Goal: Check status

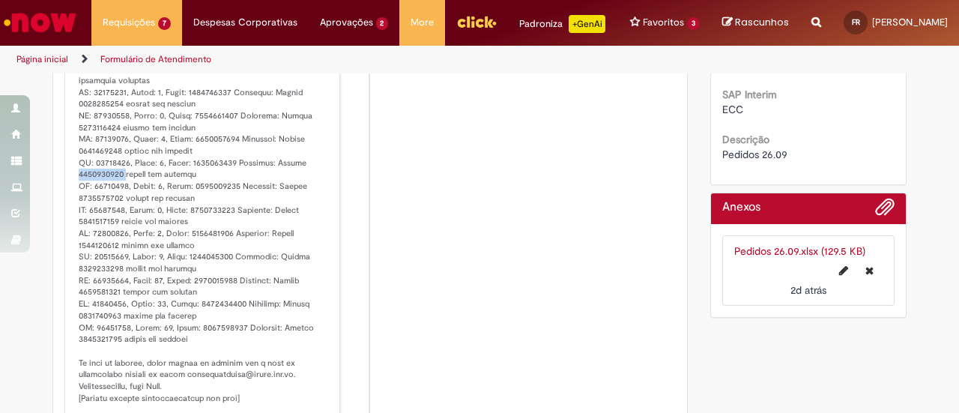
scroll to position [314, 0]
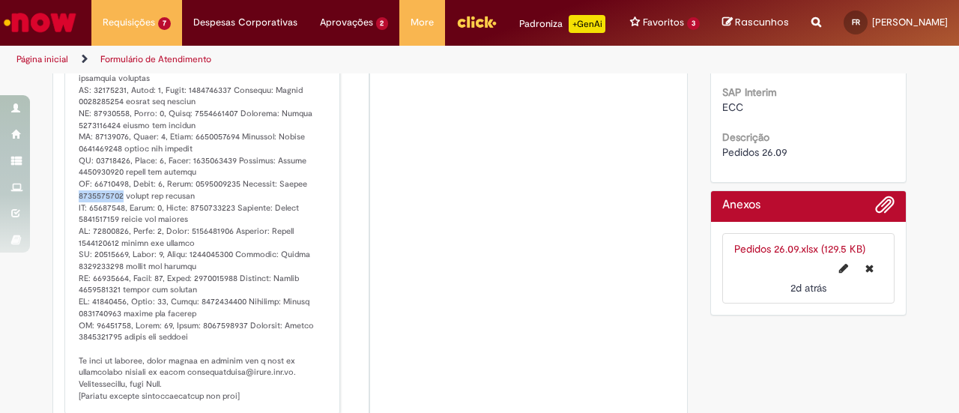
drag, startPoint x: 69, startPoint y: 208, endPoint x: 115, endPoint y: 205, distance: 45.9
click at [115, 205] on div "Ambev RPA um dia atrás um dia atrás Comentários adicionais" at bounding box center [202, 162] width 267 height 496
copy p "4522110946"
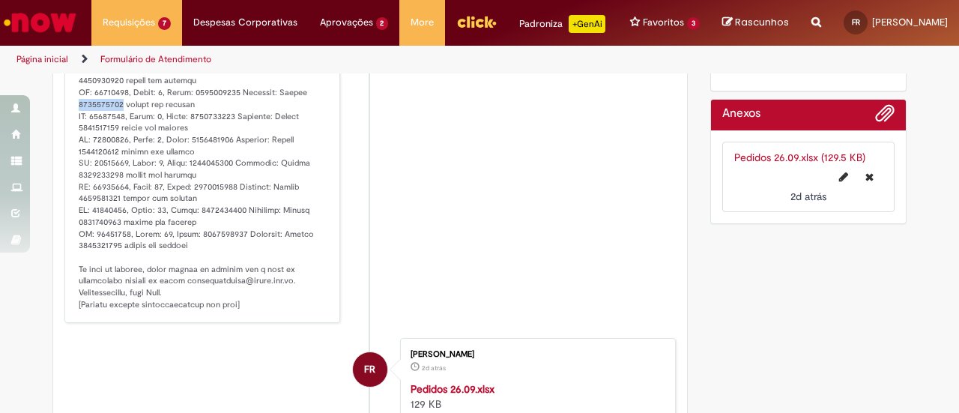
scroll to position [407, 0]
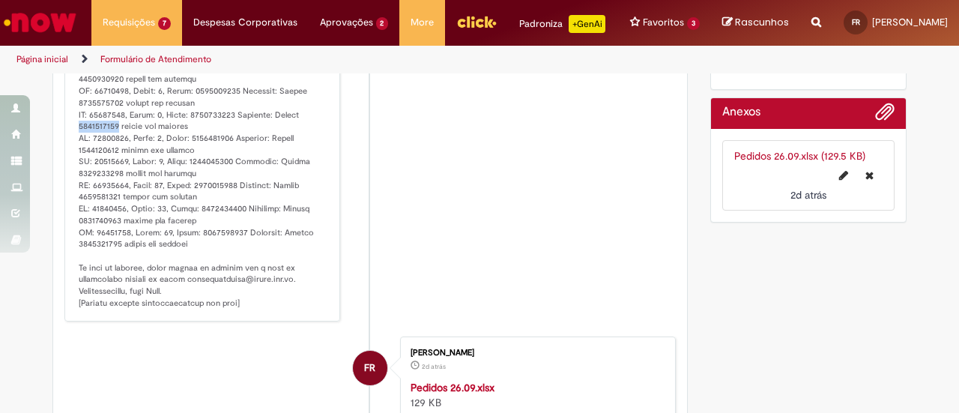
drag, startPoint x: 71, startPoint y: 133, endPoint x: 114, endPoint y: 134, distance: 42.7
click at [114, 134] on div "Ambev RPA um dia atrás um dia atrás Comentários adicionais" at bounding box center [202, 69] width 267 height 496
copy p "4522110947"
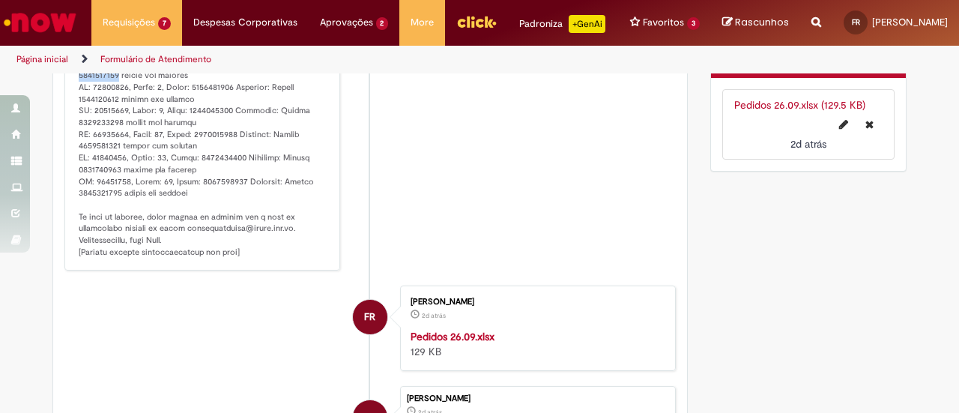
scroll to position [423, 0]
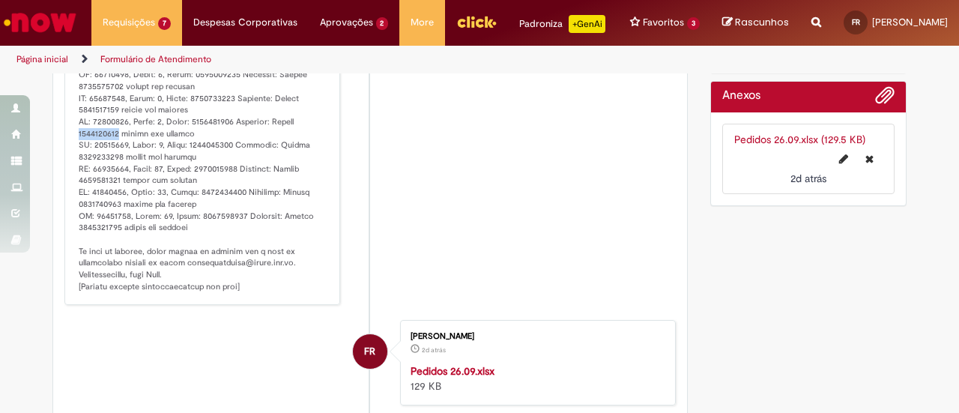
drag, startPoint x: 70, startPoint y: 145, endPoint x: 112, endPoint y: 143, distance: 42.0
click at [112, 143] on div "Ambev RPA um dia atrás um dia atrás Comentários adicionais" at bounding box center [202, 52] width 267 height 496
copy p "4522110948"
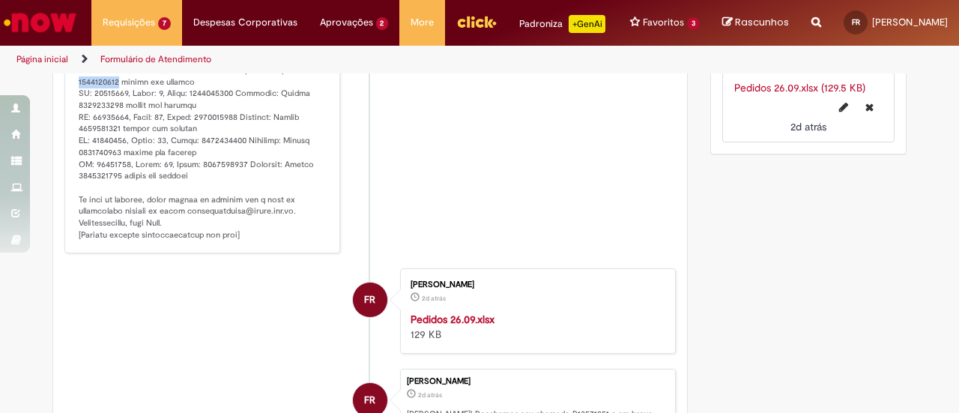
scroll to position [477, 0]
copy p "4522110948"
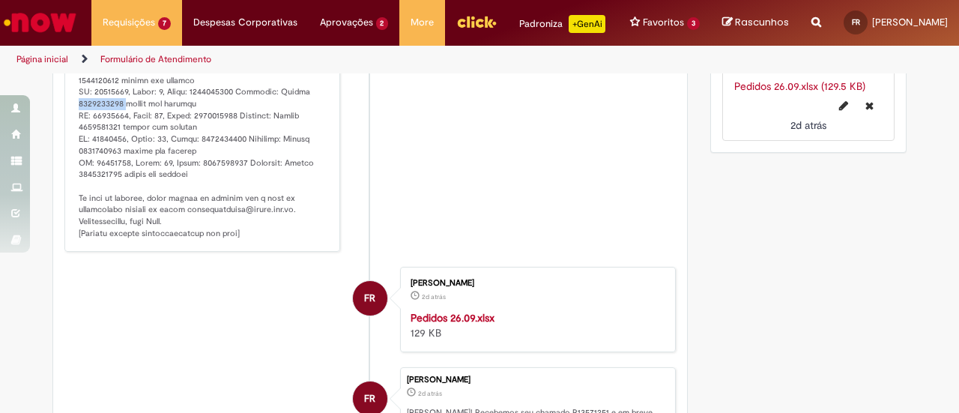
drag, startPoint x: 73, startPoint y: 119, endPoint x: 115, endPoint y: 115, distance: 43.0
click at [115, 115] on p "Histórico de tíquete" at bounding box center [204, 15] width 250 height 447
copy p "4522110949"
drag, startPoint x: 73, startPoint y: 136, endPoint x: 115, endPoint y: 137, distance: 42.0
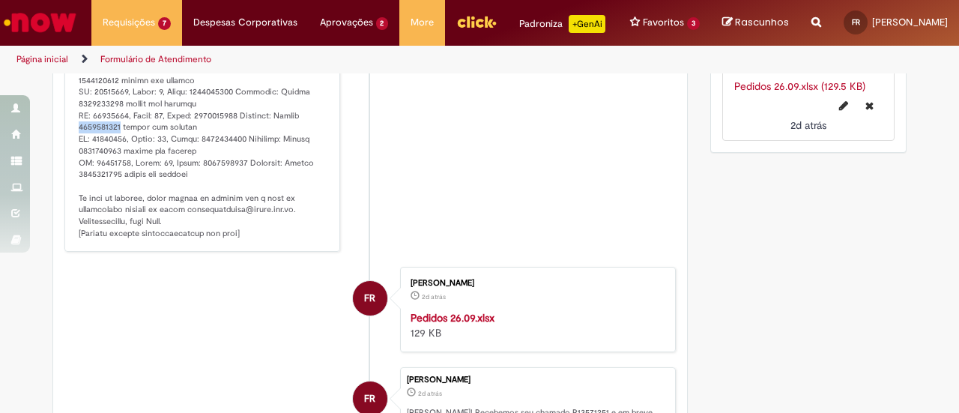
click at [115, 137] on p "Histórico de tíquete" at bounding box center [204, 15] width 250 height 447
copy p "4522110950"
drag, startPoint x: 67, startPoint y: 117, endPoint x: 114, endPoint y: 115, distance: 46.5
copy p "4522110949"
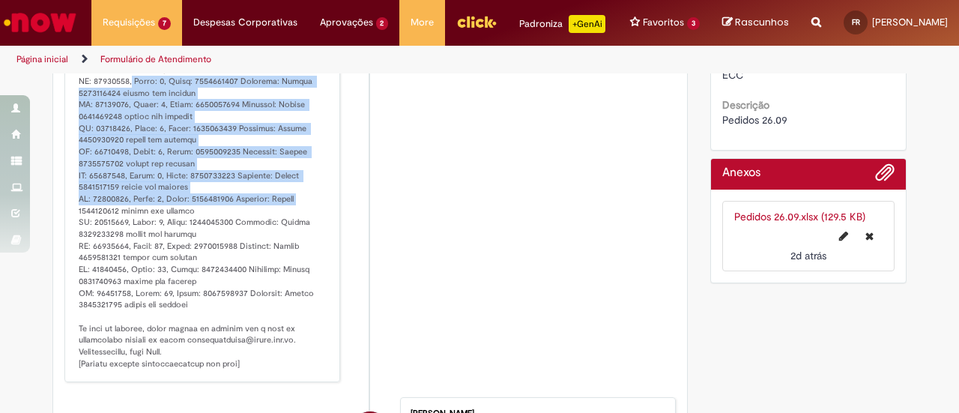
scroll to position [314, 0]
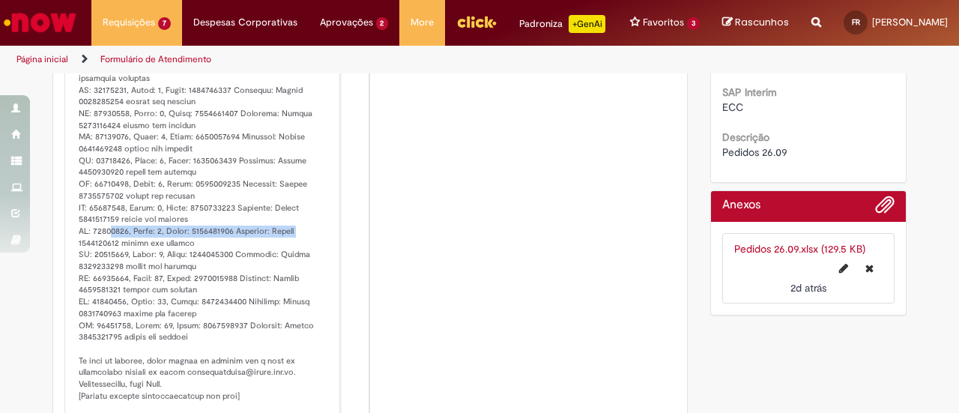
drag, startPoint x: 72, startPoint y: 92, endPoint x: 106, endPoint y: 247, distance: 158.2
click at [106, 247] on p "Histórico de tíquete" at bounding box center [204, 178] width 250 height 447
drag, startPoint x: 116, startPoint y: 256, endPoint x: 72, endPoint y: 256, distance: 44.2
click at [79, 256] on p "Histórico de tíquete" at bounding box center [204, 178] width 250 height 447
copy p "4522110948"
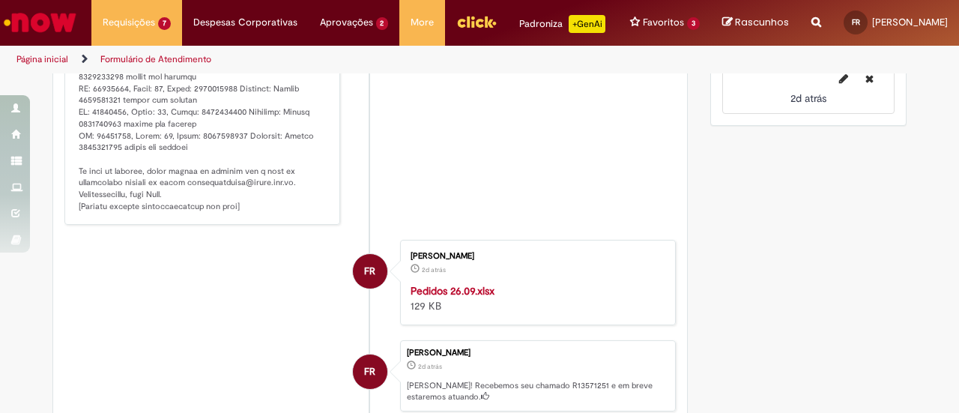
scroll to position [507, 0]
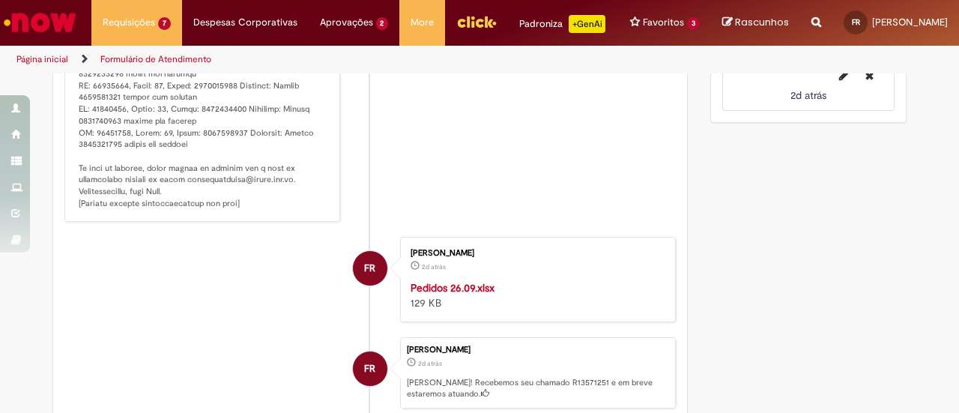
click at [526, 251] on div "[PERSON_NAME] 2d atrás 2 dias atrás Pedidos 26.09.xlsx 129 KB" at bounding box center [538, 279] width 267 height 76
drag, startPoint x: 71, startPoint y: 127, endPoint x: 109, endPoint y: 131, distance: 38.4
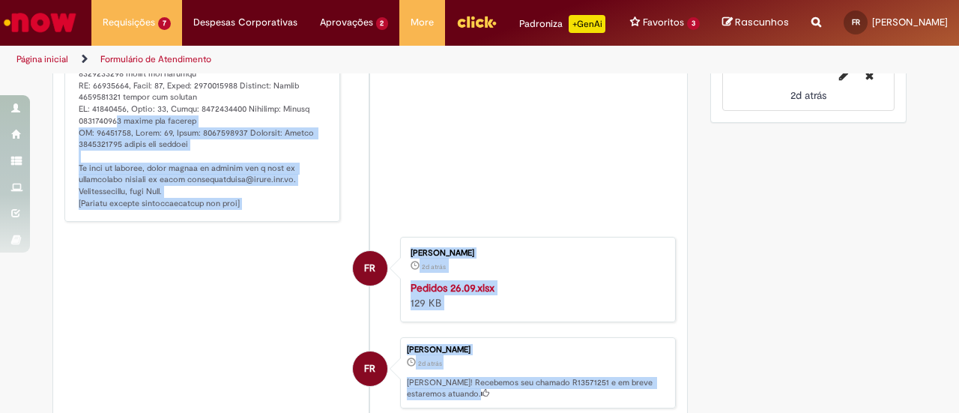
drag, startPoint x: 111, startPoint y: 131, endPoint x: 52, endPoint y: 131, distance: 58.5
click at [53, 131] on div "Enviar AR Ambev RPA um dia atrás um dia atrás Comentários adicionais FR [PERSON…" at bounding box center [370, 92] width 634 height 804
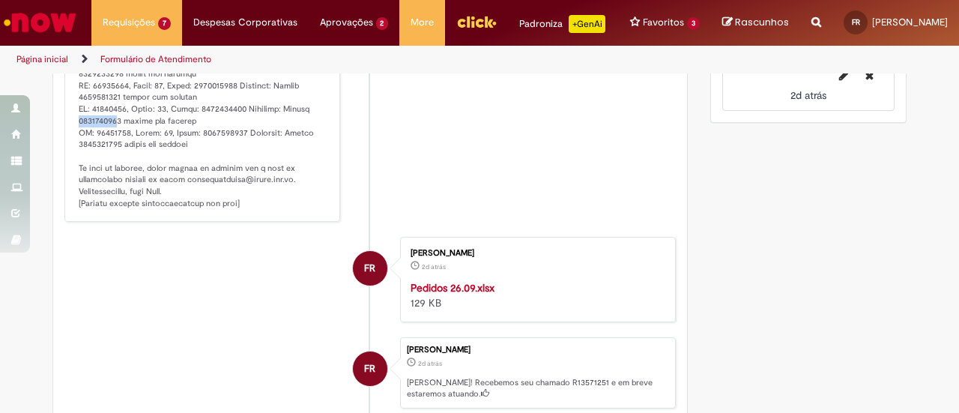
drag, startPoint x: 69, startPoint y: 136, endPoint x: 111, endPoint y: 134, distance: 42.0
drag, startPoint x: 75, startPoint y: 106, endPoint x: 113, endPoint y: 107, distance: 38.3
drag, startPoint x: 70, startPoint y: 109, endPoint x: 115, endPoint y: 112, distance: 45.1
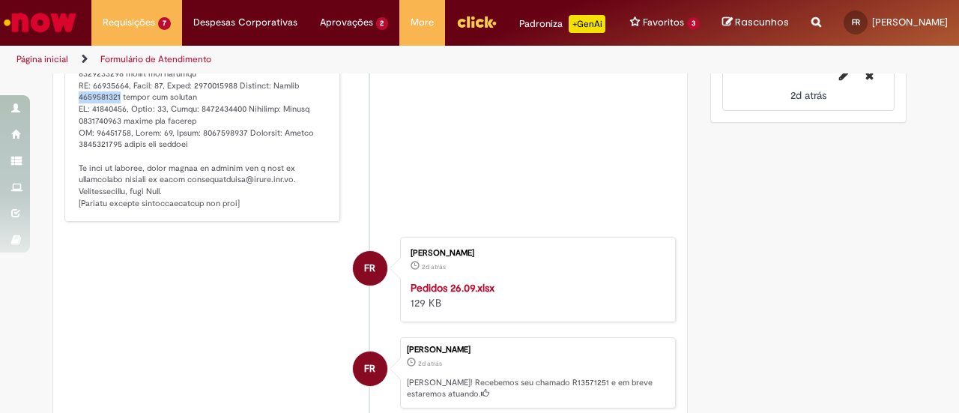
drag, startPoint x: 73, startPoint y: 153, endPoint x: 112, endPoint y: 154, distance: 38.2
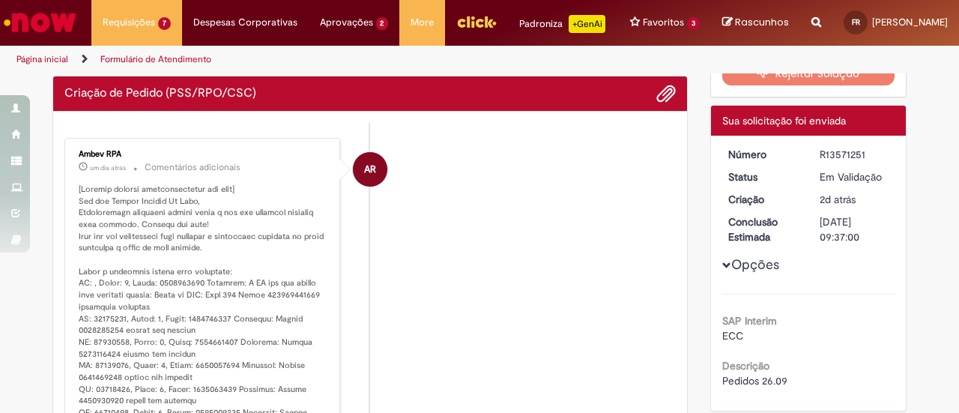
scroll to position [82, 0]
